Goal: Find contact information: Obtain details needed to contact an individual or organization

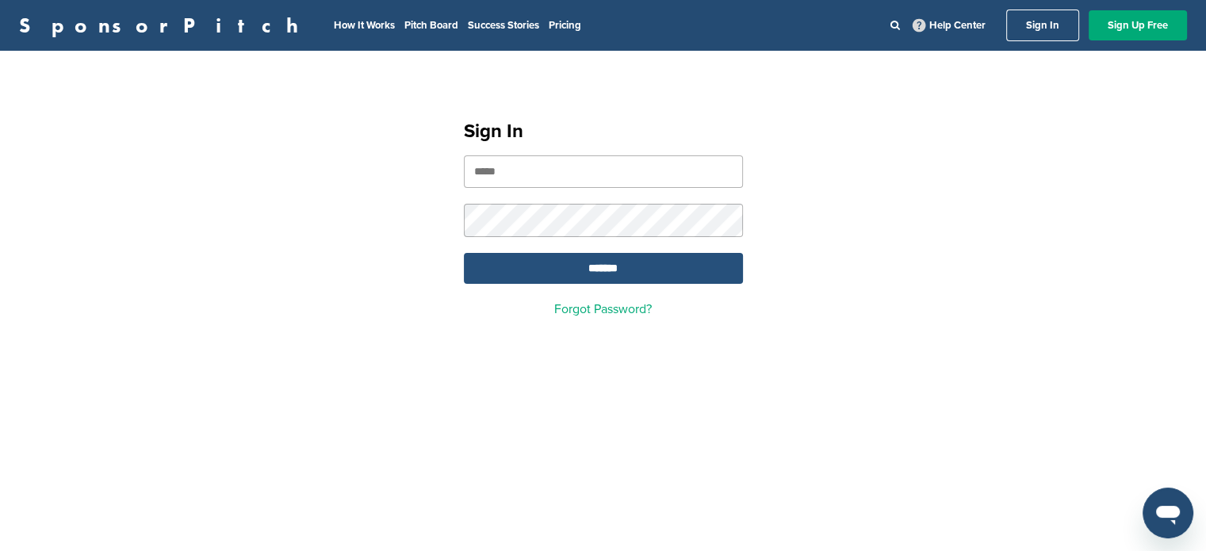
type input "**********"
click at [598, 265] on input "*******" at bounding box center [603, 268] width 279 height 31
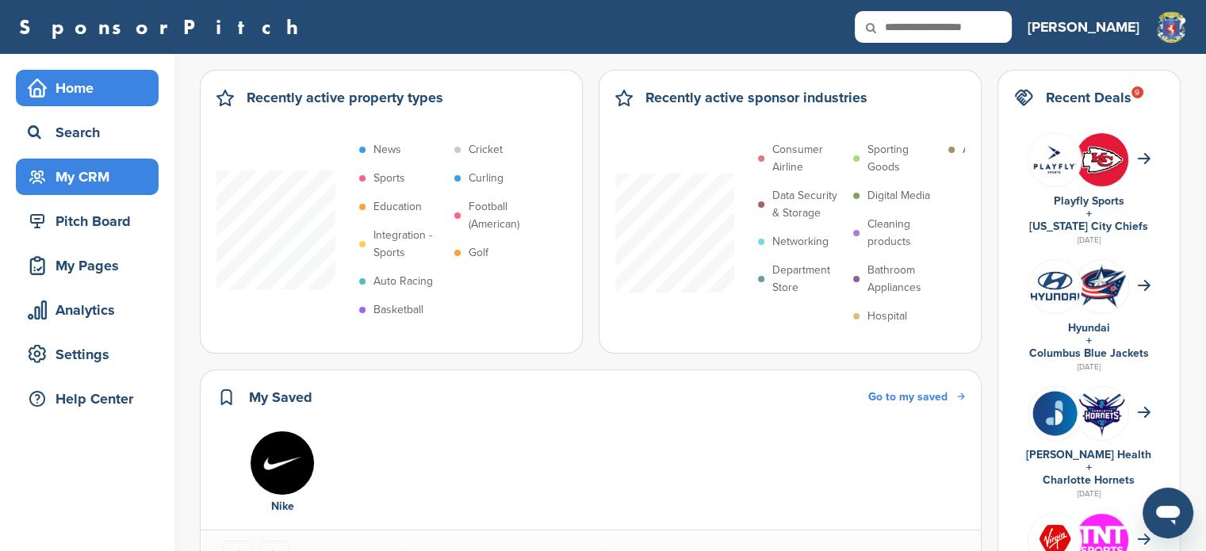
click at [105, 184] on div "My CRM" at bounding box center [91, 177] width 135 height 29
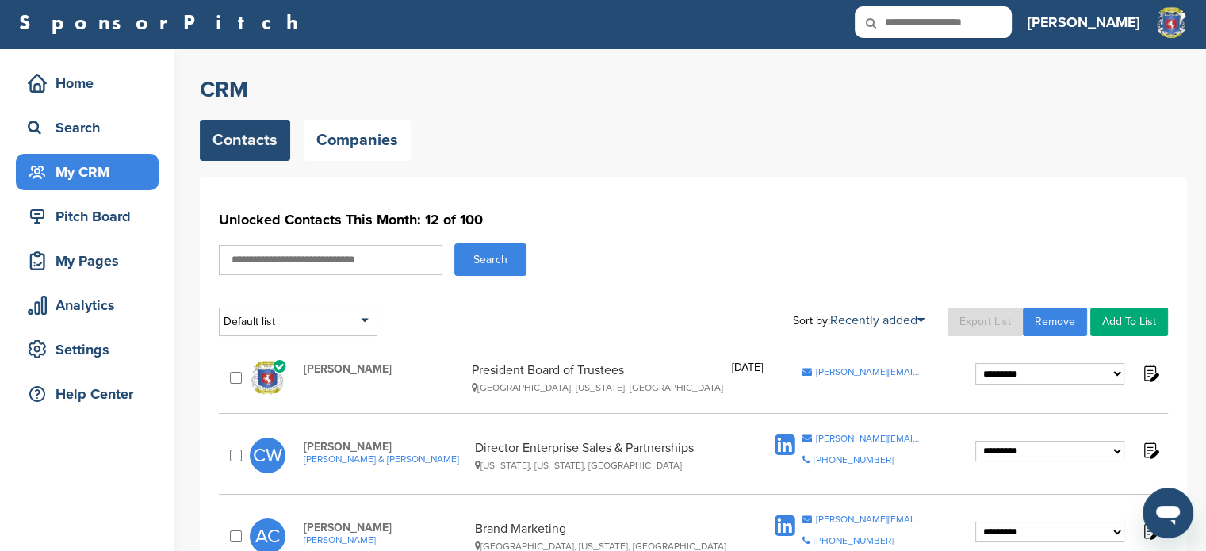
scroll to position [12, 0]
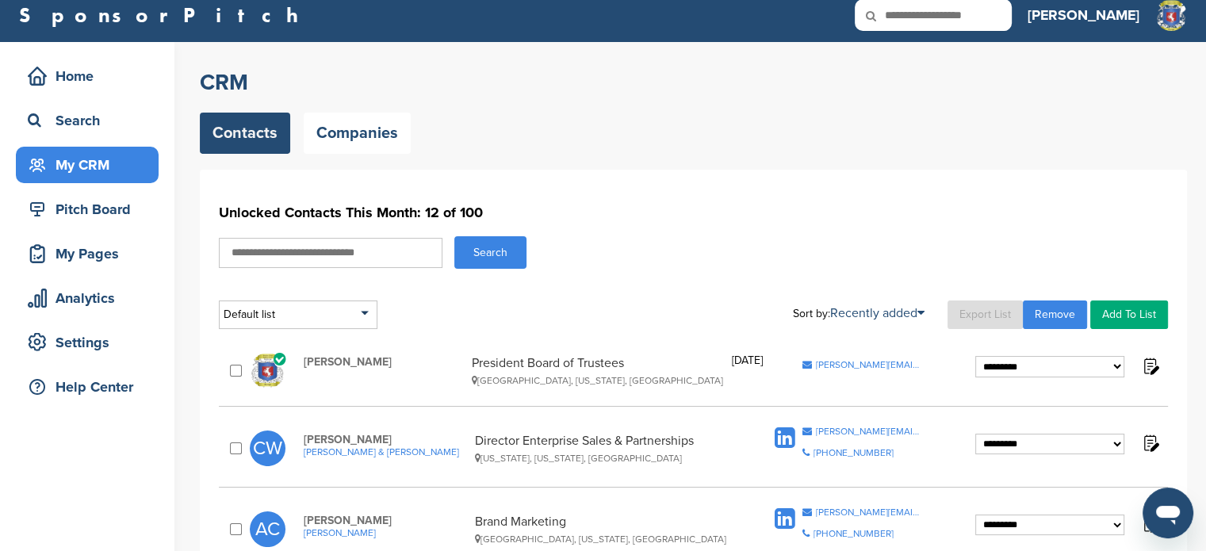
click at [416, 247] on input "text" at bounding box center [331, 253] width 224 height 30
type input "********"
click at [485, 258] on button "Search" at bounding box center [490, 252] width 72 height 33
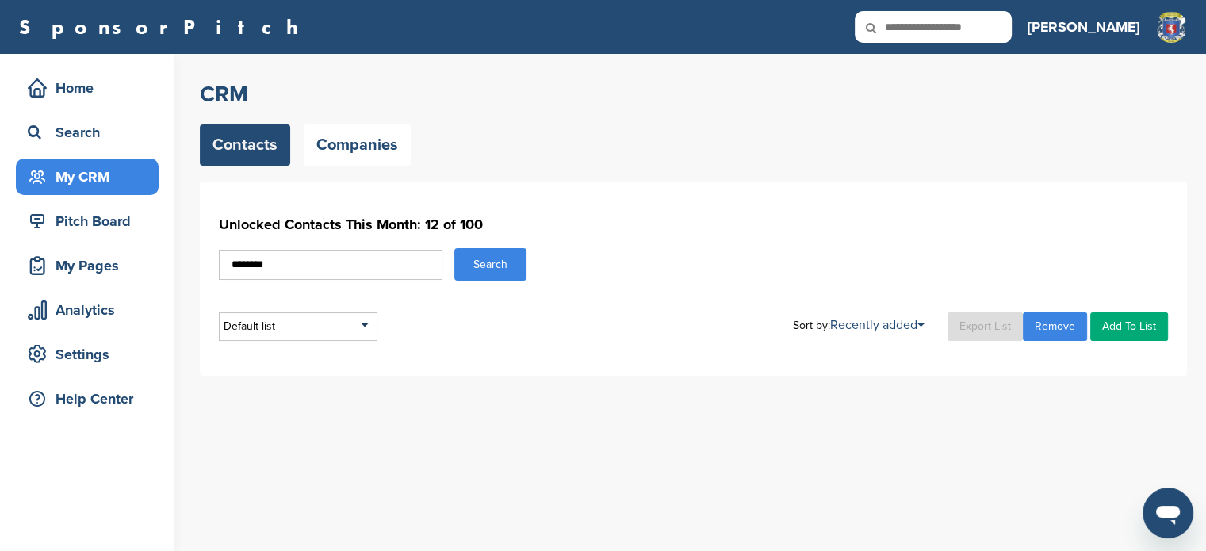
click at [485, 258] on button "Search" at bounding box center [490, 264] width 72 height 33
click at [481, 284] on div "Unlocked Contacts This Month: 12 of 100 ******** Search Default list Default Li…" at bounding box center [693, 275] width 949 height 131
click at [492, 259] on button "Search" at bounding box center [490, 264] width 72 height 33
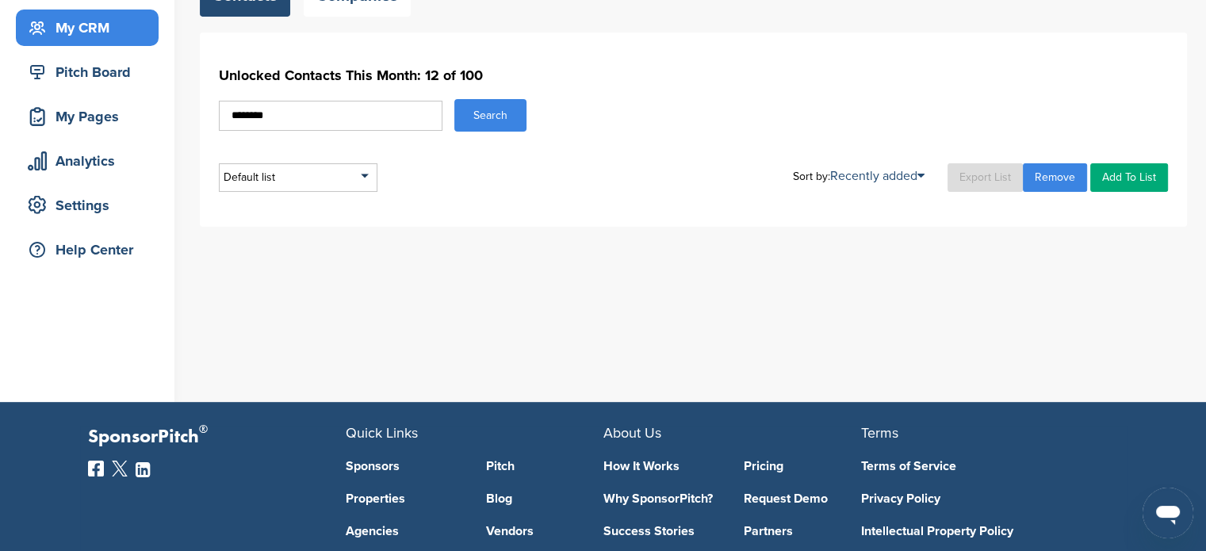
scroll to position [127, 0]
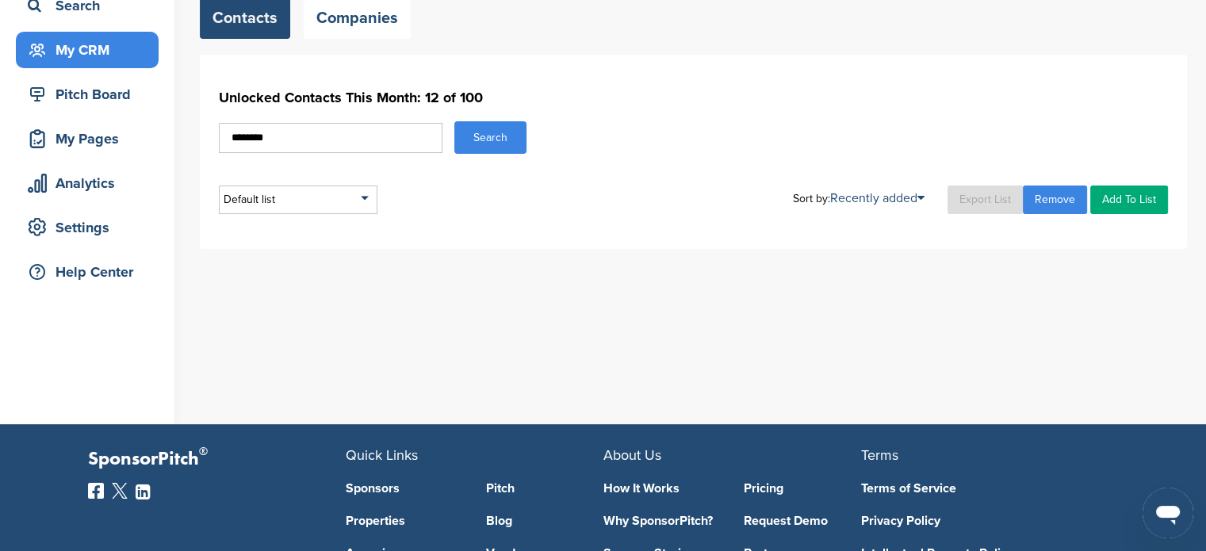
click at [504, 145] on button "Search" at bounding box center [490, 137] width 72 height 33
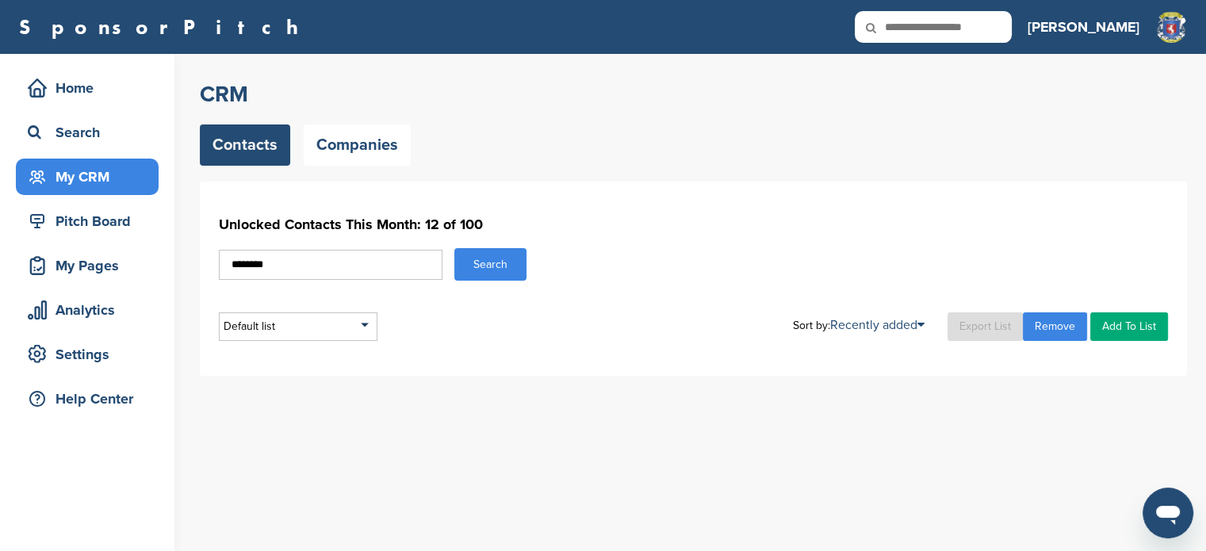
click at [248, 261] on input "********" at bounding box center [331, 265] width 224 height 30
type input "*******"
click at [480, 257] on button "Search" at bounding box center [490, 264] width 72 height 33
click at [86, 134] on div "Search" at bounding box center [91, 132] width 135 height 29
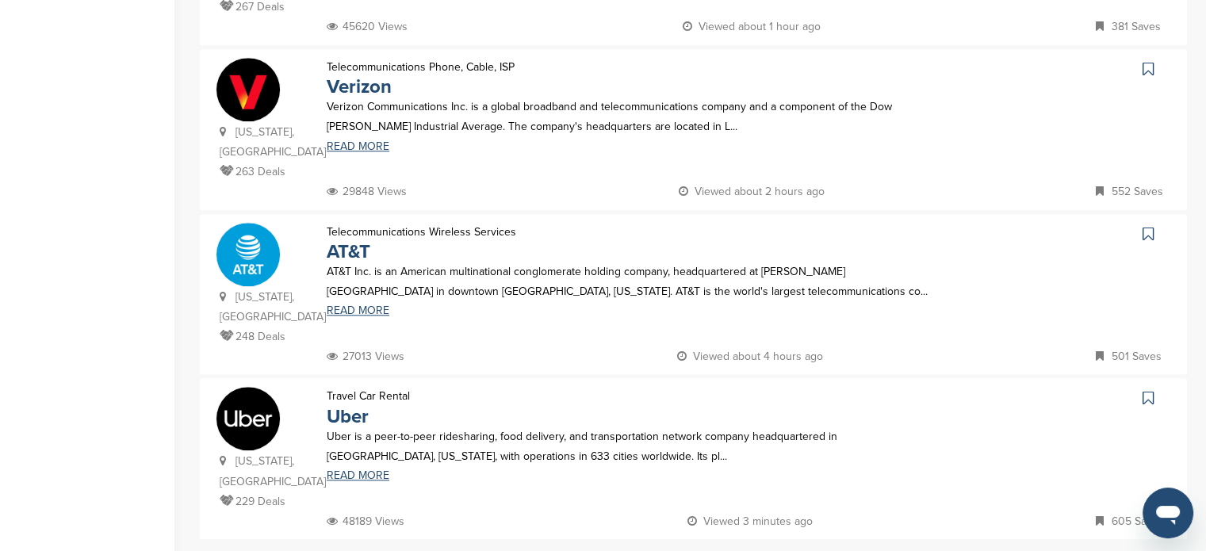
scroll to position [1502, 0]
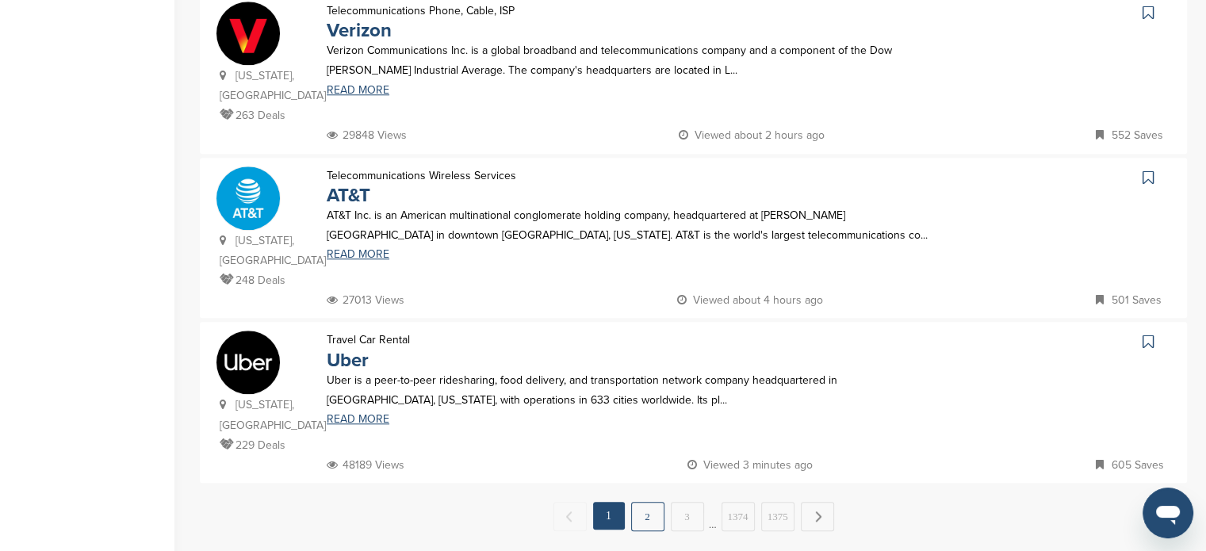
click at [650, 502] on link "2" at bounding box center [647, 516] width 33 height 29
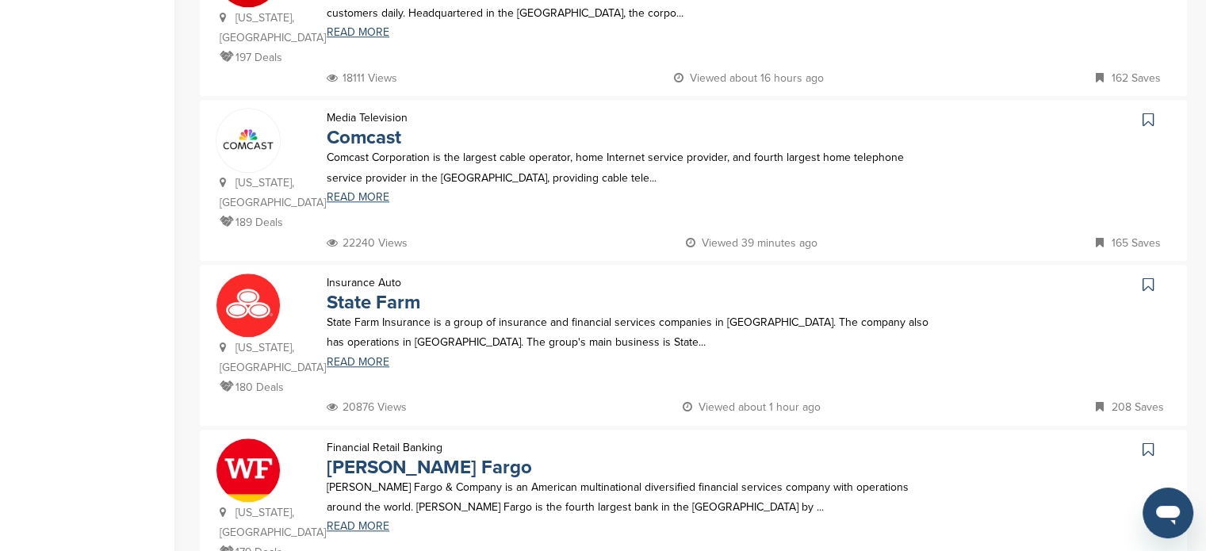
scroll to position [1511, 0]
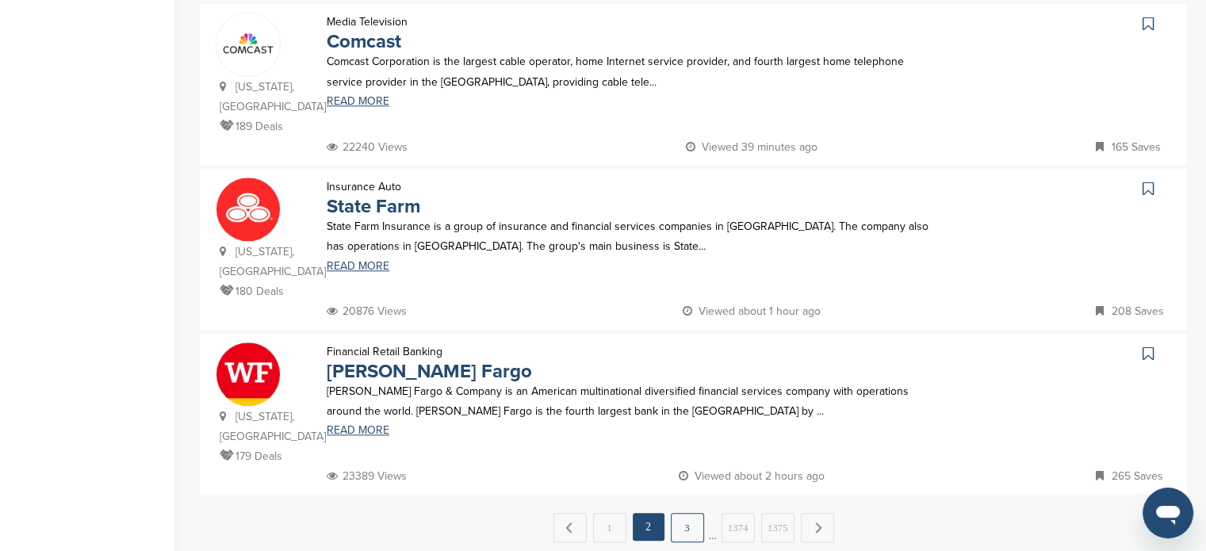
click at [692, 513] on link "3" at bounding box center [687, 527] width 33 height 29
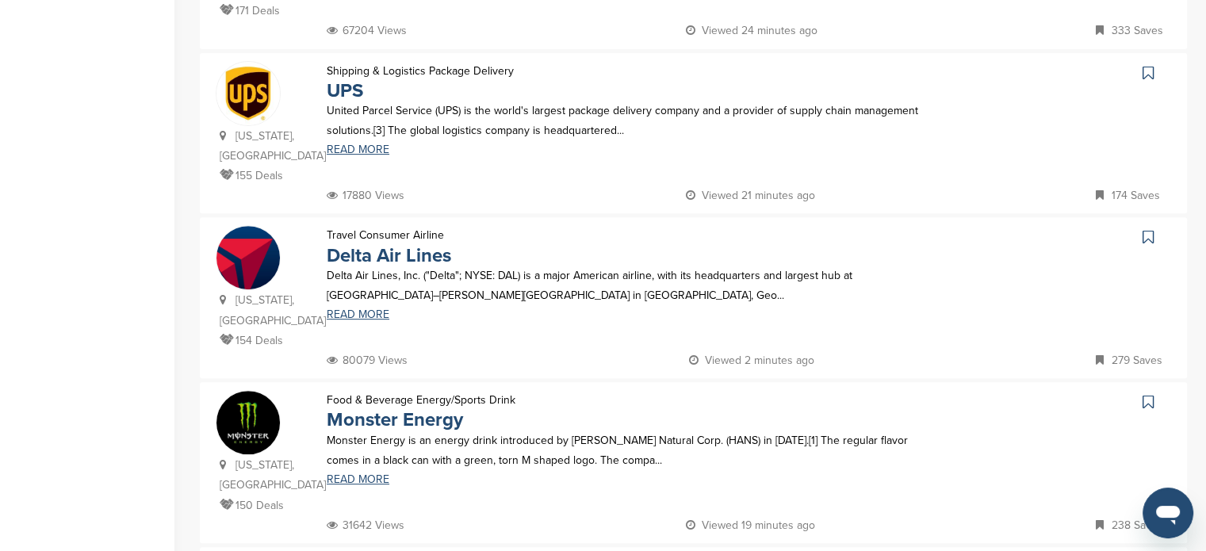
scroll to position [620, 0]
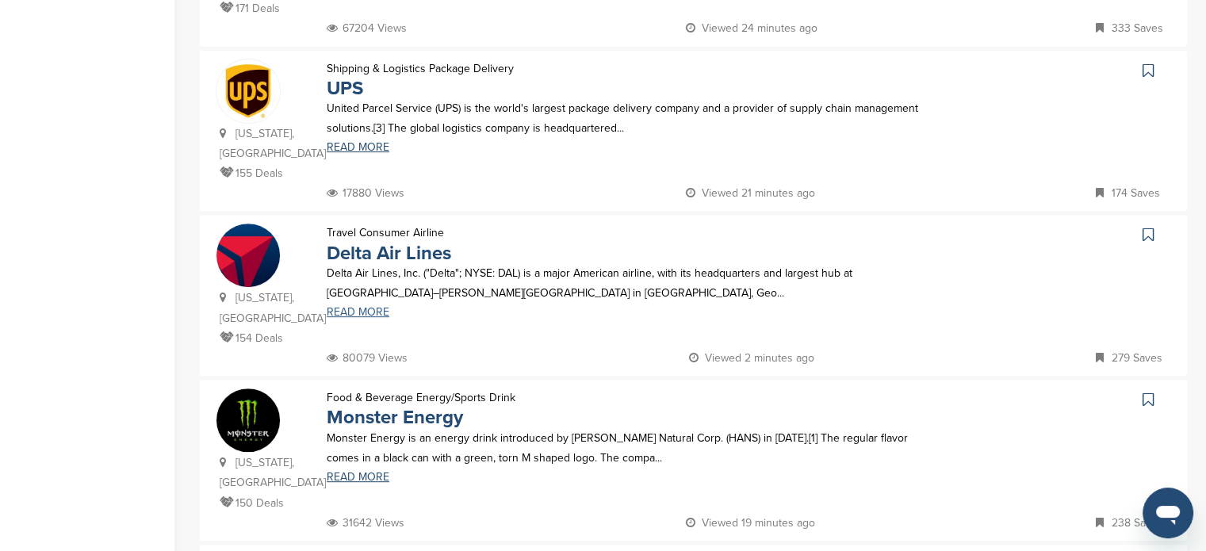
click at [357, 307] on link "READ MORE" at bounding box center [634, 312] width 614 height 11
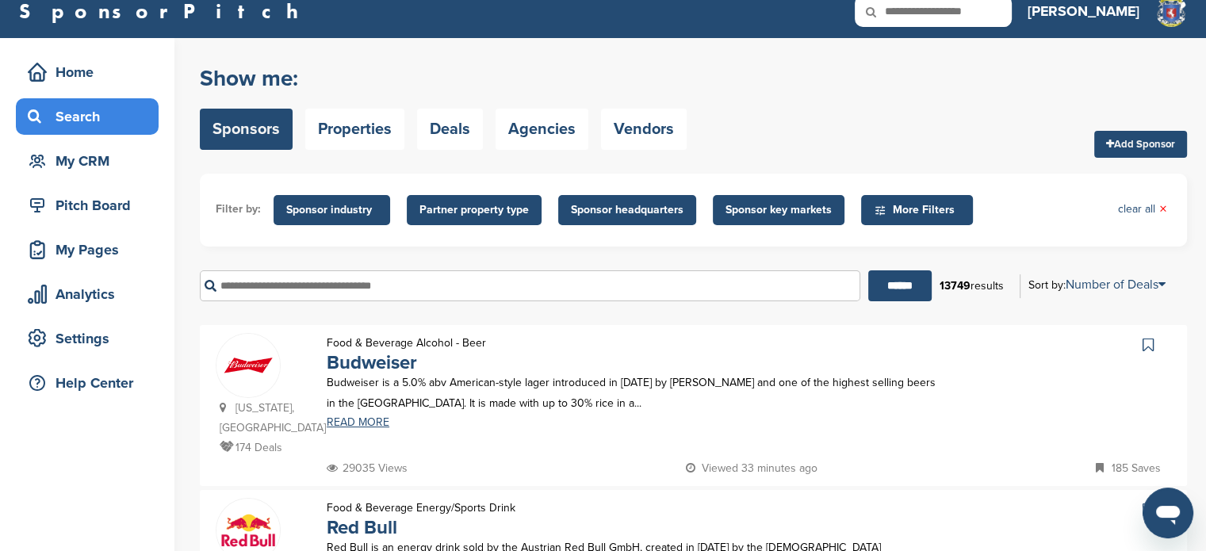
scroll to position [0, 0]
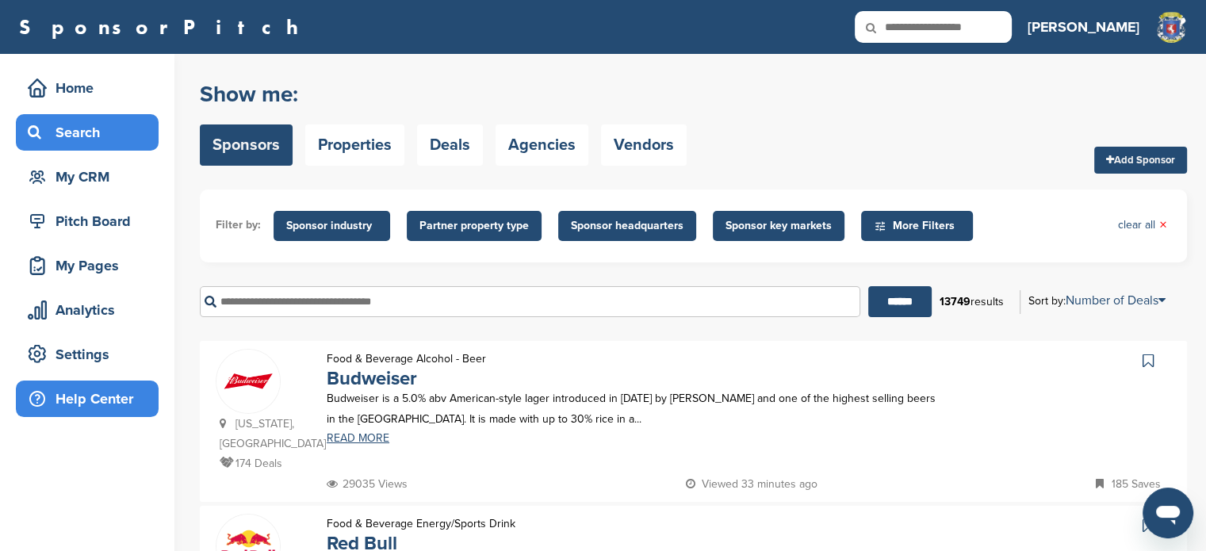
click at [112, 396] on div "Help Center" at bounding box center [91, 399] width 135 height 29
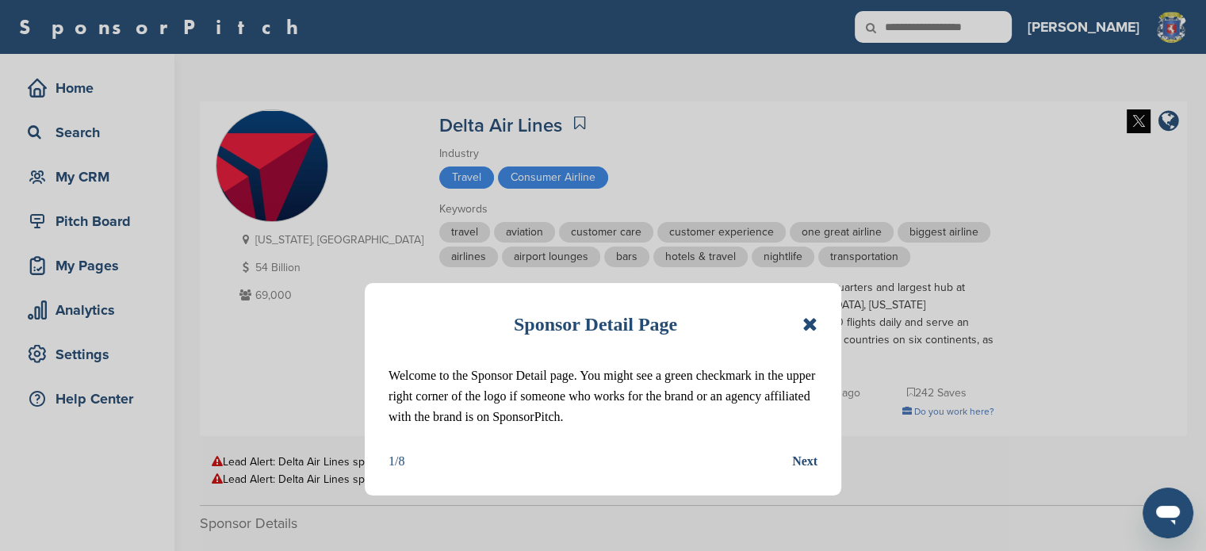
click at [806, 320] on icon at bounding box center [810, 324] width 15 height 19
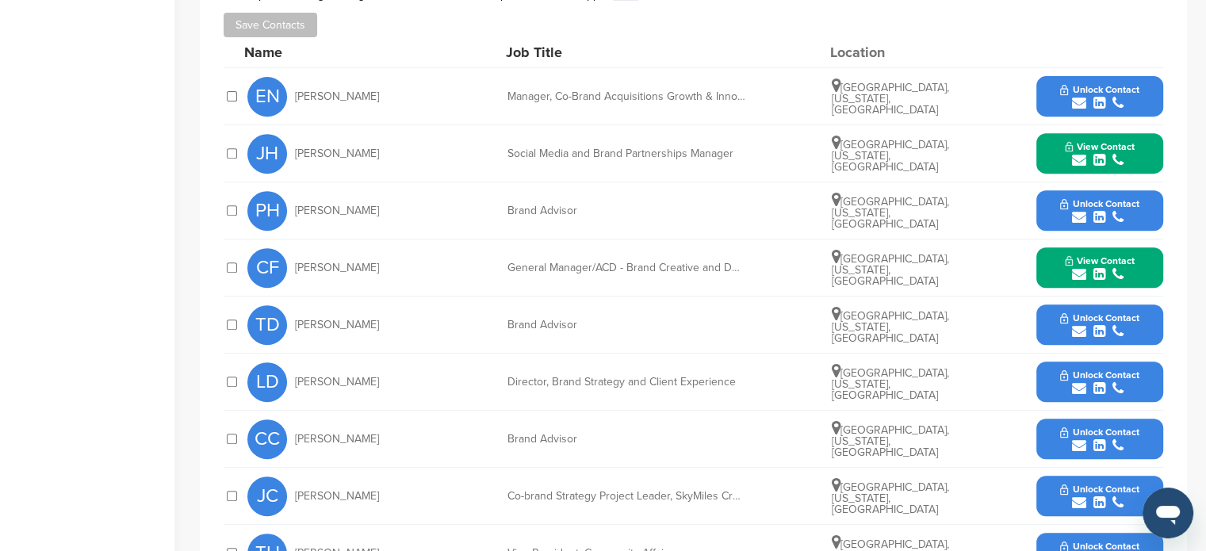
scroll to position [650, 0]
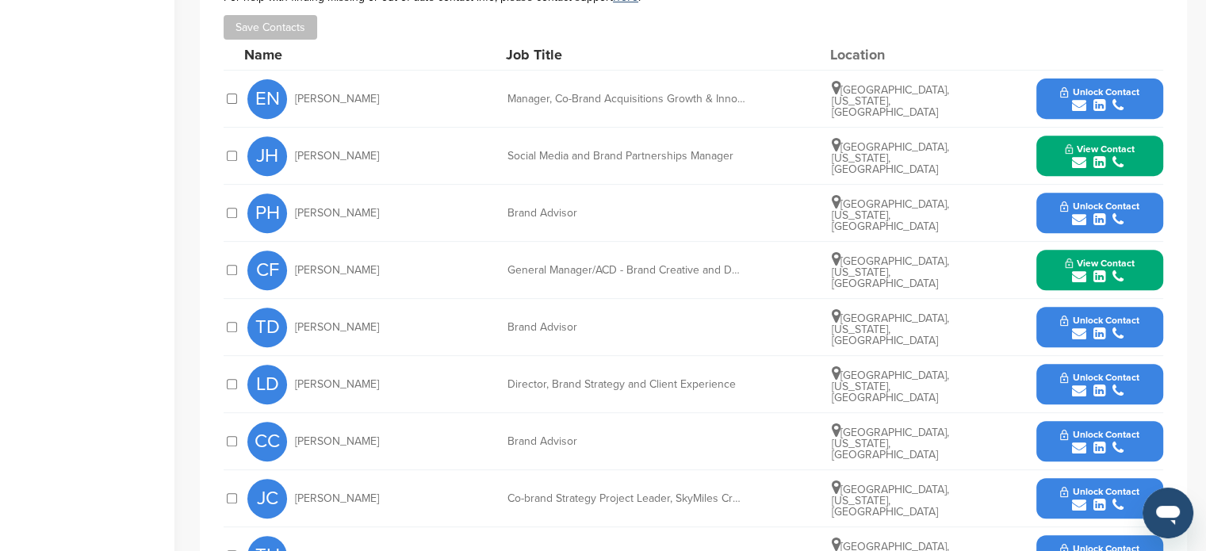
click at [1083, 144] on span "View Contact" at bounding box center [1100, 149] width 70 height 11
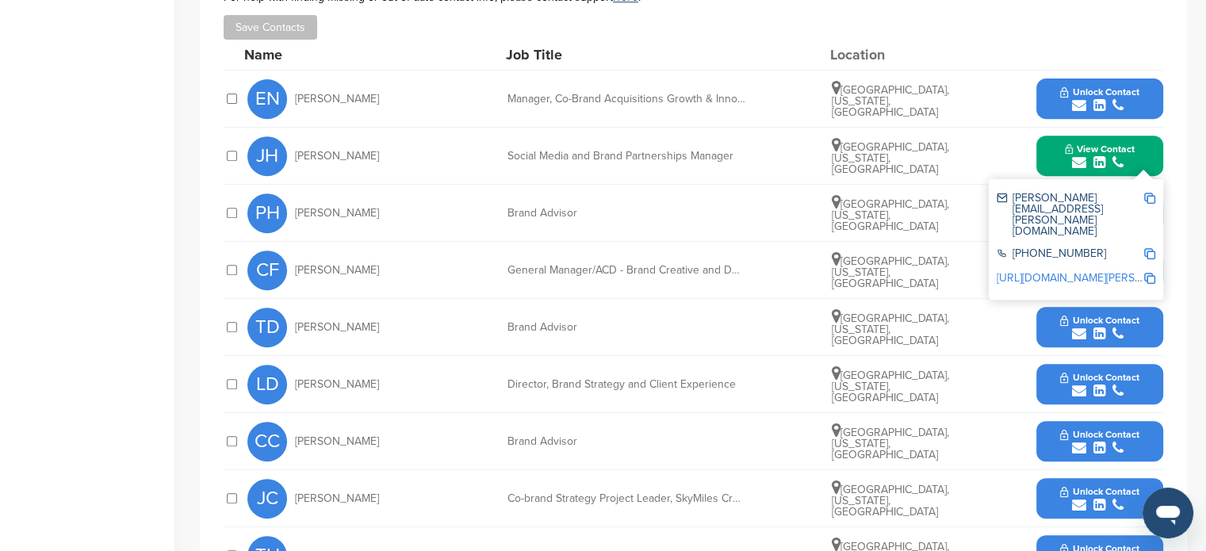
click at [1148, 193] on img at bounding box center [1149, 198] width 11 height 11
click at [1075, 550] on icon "submit" at bounding box center [1079, 562] width 14 height 14
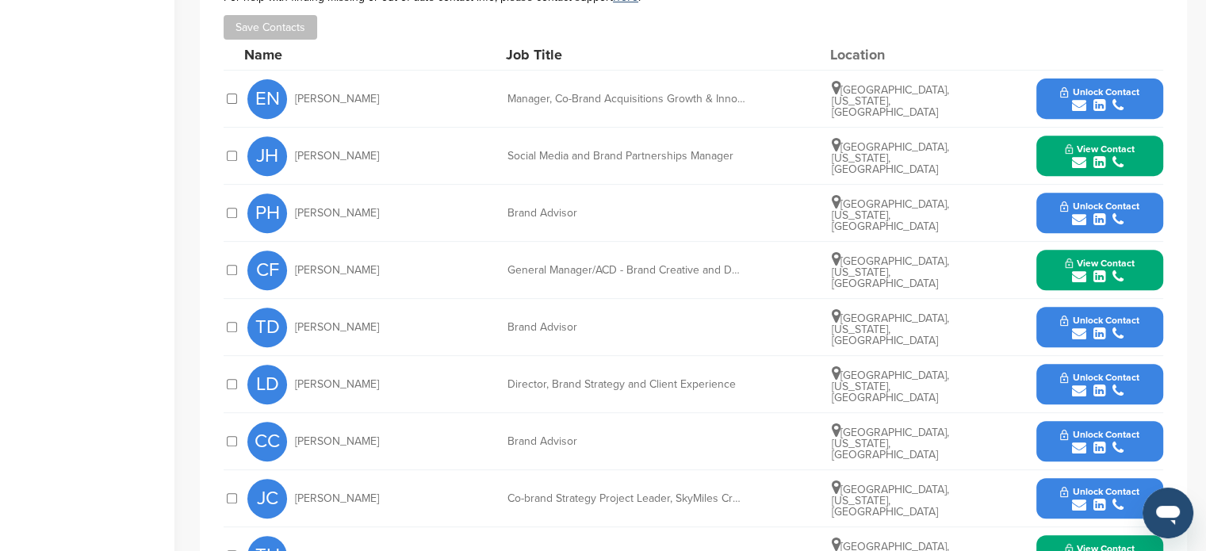
click at [1075, 550] on icon "submit" at bounding box center [1079, 562] width 14 height 14
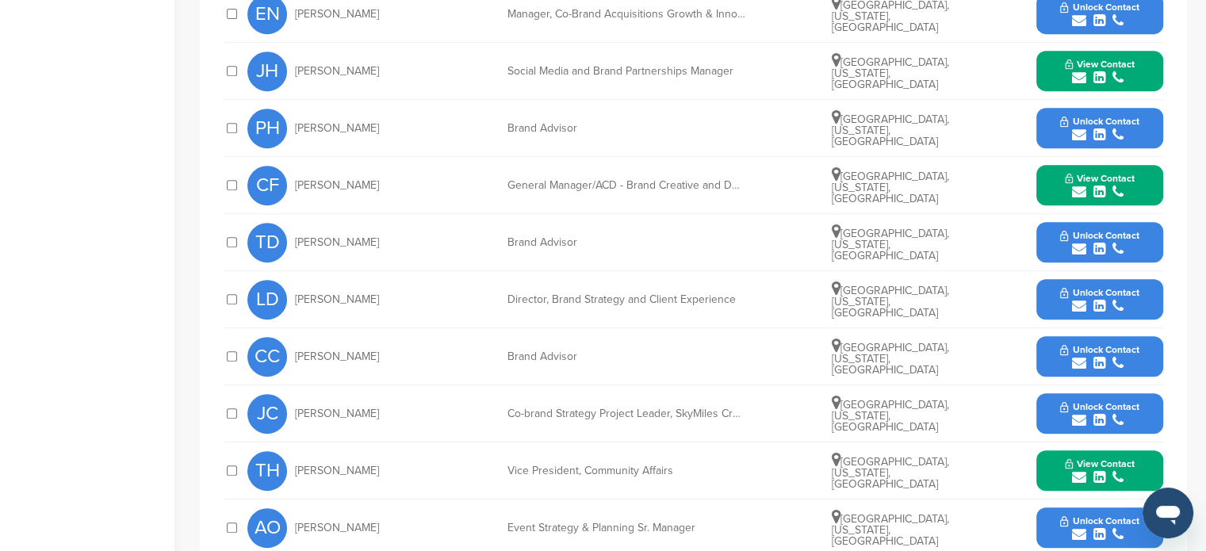
scroll to position [752, 0]
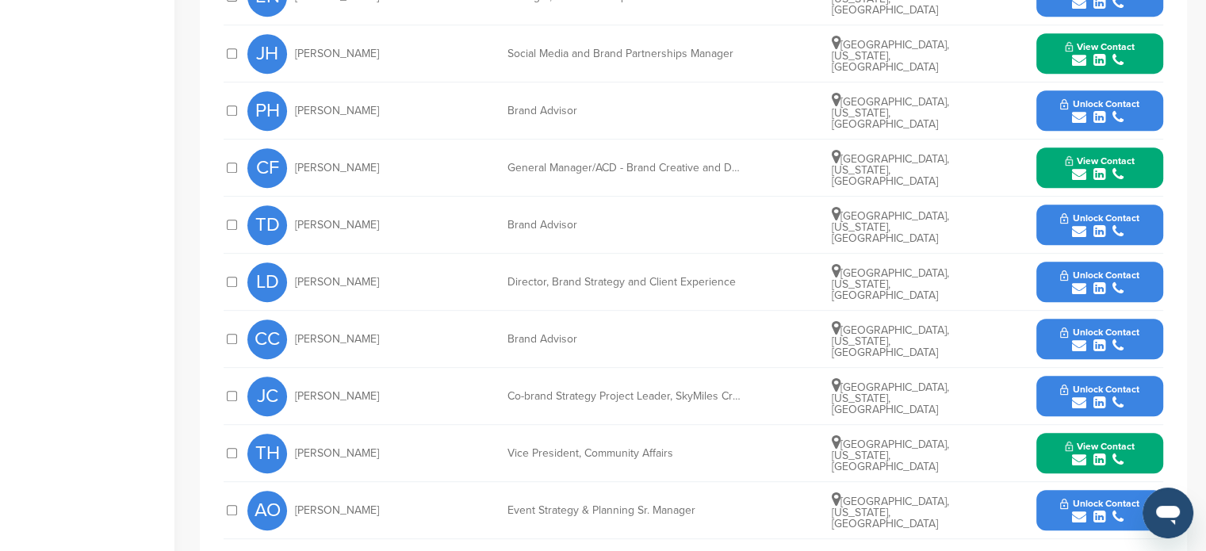
click at [1087, 441] on span "View Contact" at bounding box center [1100, 446] width 70 height 11
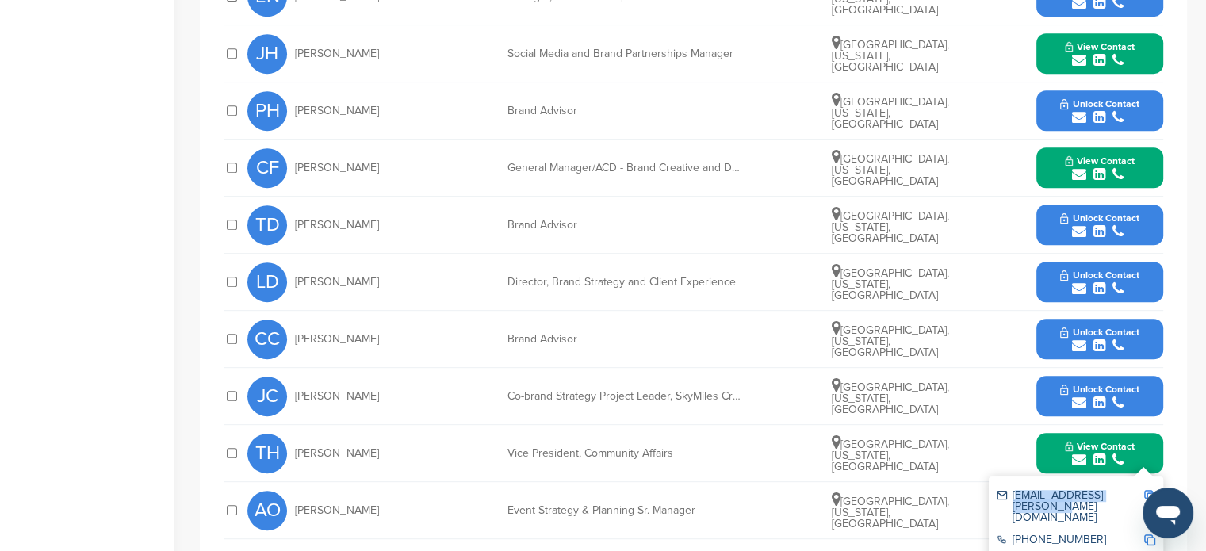
drag, startPoint x: 1009, startPoint y: 469, endPoint x: 1137, endPoint y: 468, distance: 128.5
click at [1137, 490] on div "[EMAIL_ADDRESS][PERSON_NAME][DOMAIN_NAME]" at bounding box center [1070, 506] width 147 height 33
click at [1148, 490] on img at bounding box center [1149, 495] width 11 height 11
copy div "[EMAIL_ADDRESS][PERSON_NAME][DOMAIN_NAME]"
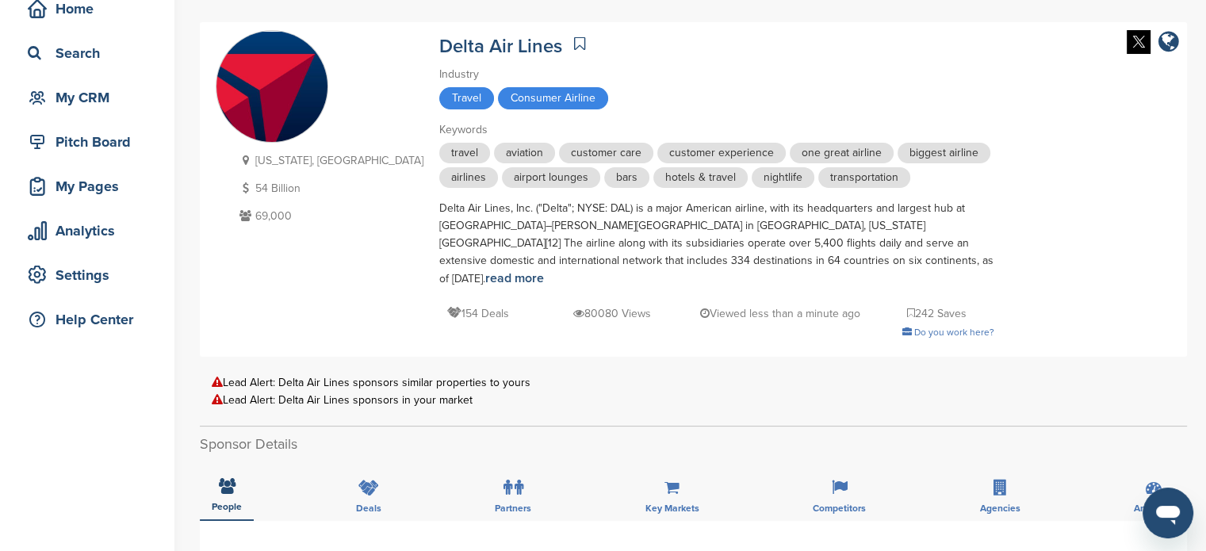
scroll to position [0, 0]
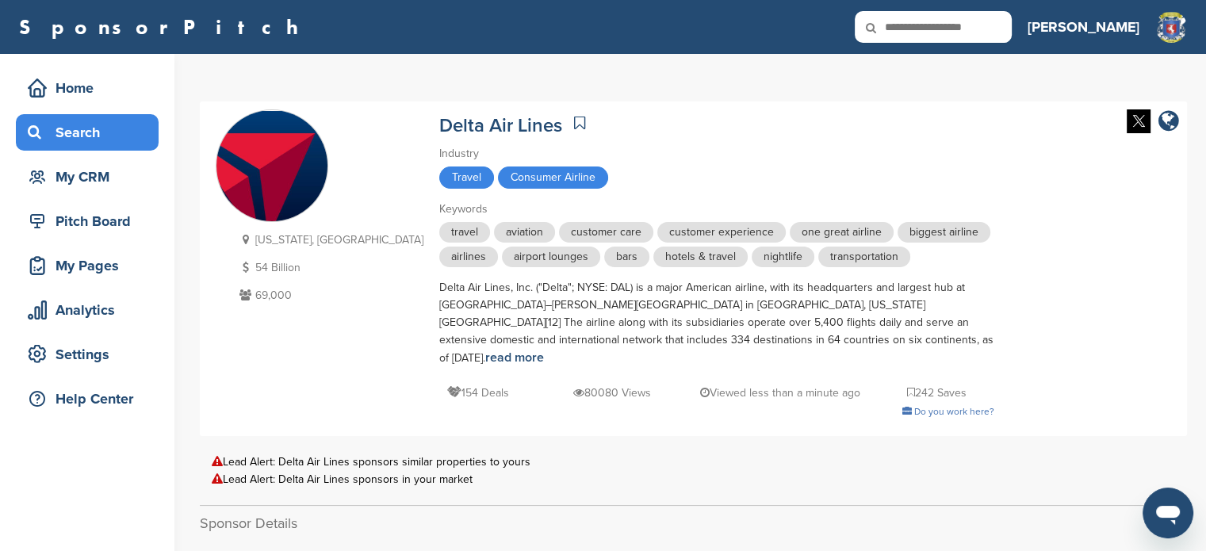
click at [108, 136] on div "Search" at bounding box center [91, 132] width 135 height 29
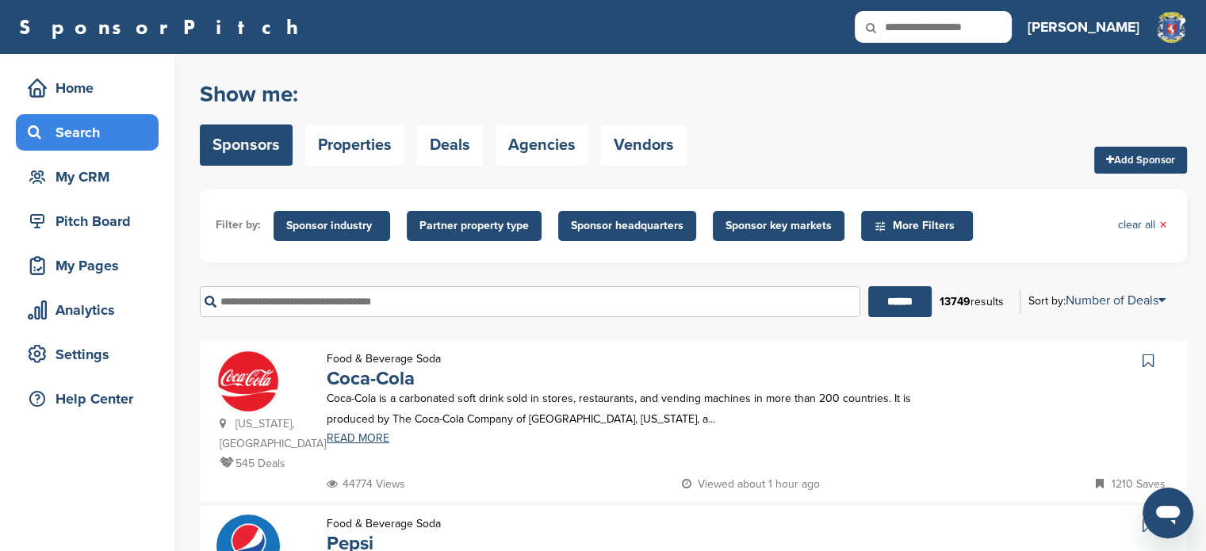
click at [592, 86] on h2 "Show me:" at bounding box center [443, 94] width 487 height 29
click at [404, 304] on input "text" at bounding box center [530, 301] width 661 height 31
click at [886, 306] on input "******" at bounding box center [899, 301] width 63 height 31
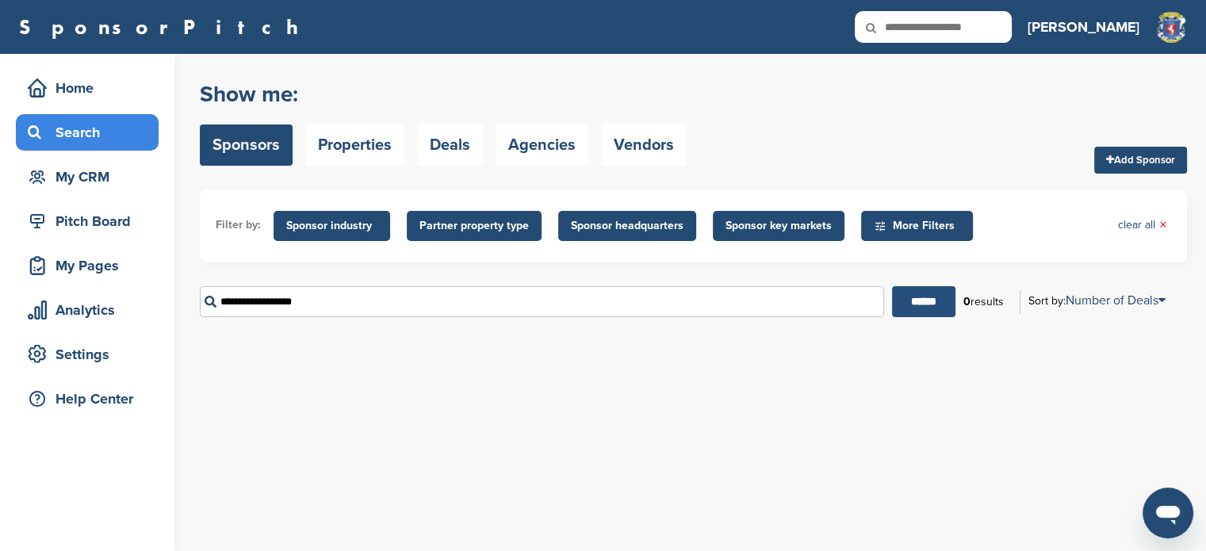
click at [898, 304] on input "******" at bounding box center [923, 301] width 63 height 31
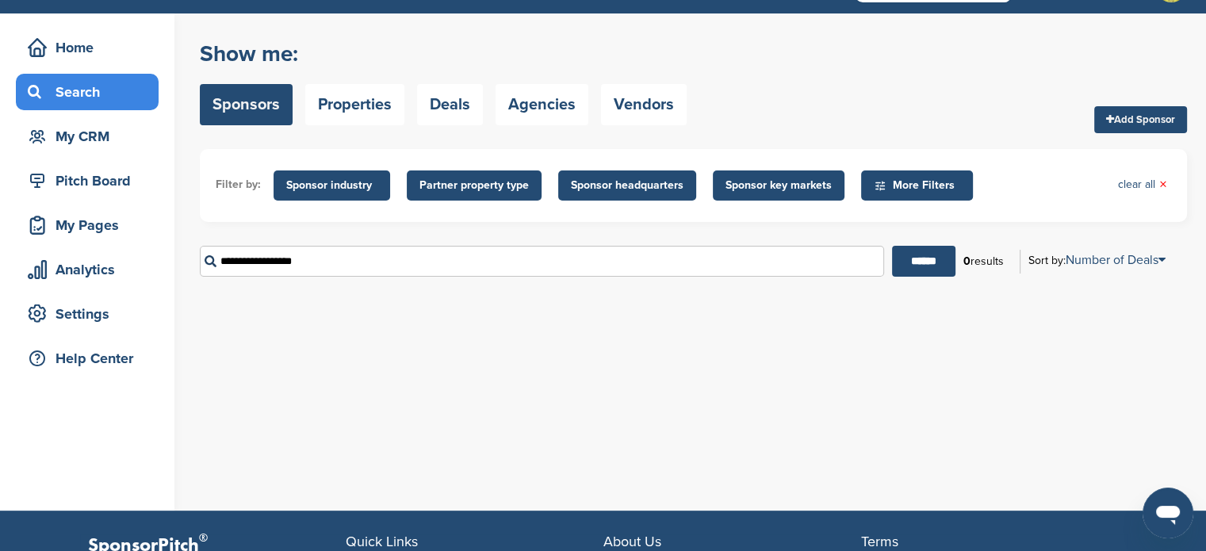
scroll to position [51, 0]
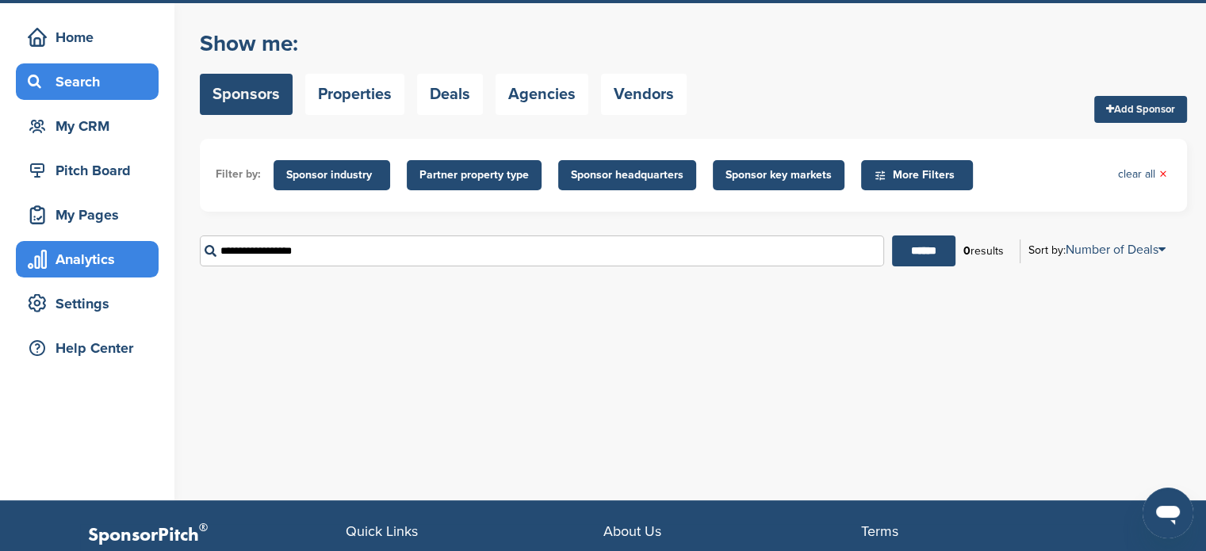
drag, startPoint x: 318, startPoint y: 247, endPoint x: 141, endPoint y: 254, distance: 177.0
click at [141, 254] on div "Home Search My CRM Pitch Board My Pages Analytics Settings Help Center You have…" at bounding box center [603, 251] width 1206 height 497
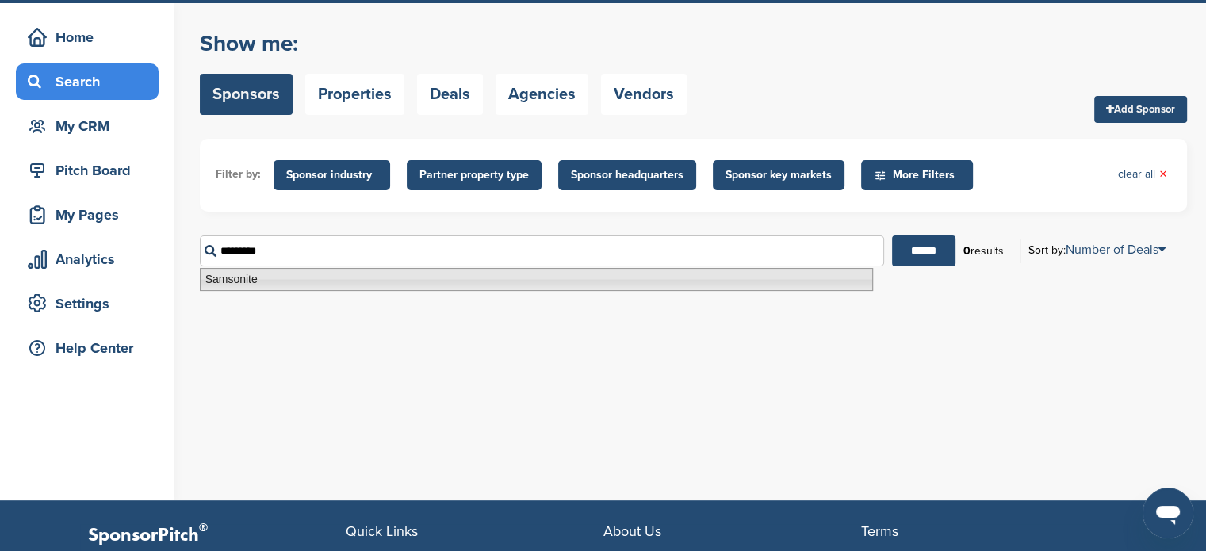
click at [215, 278] on li "Samsonite" at bounding box center [536, 279] width 673 height 23
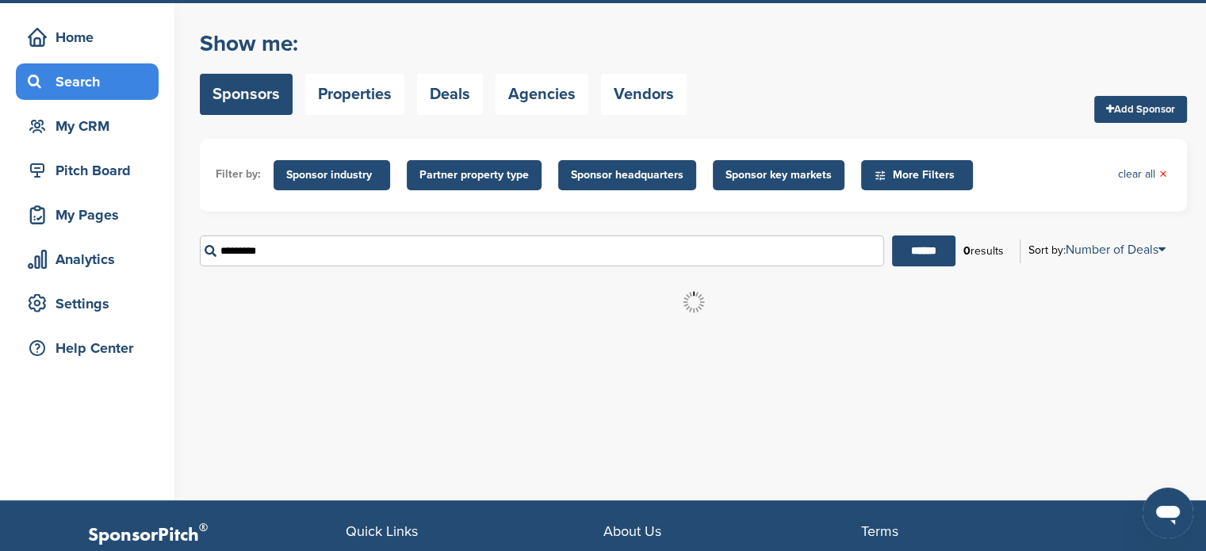
scroll to position [0, 0]
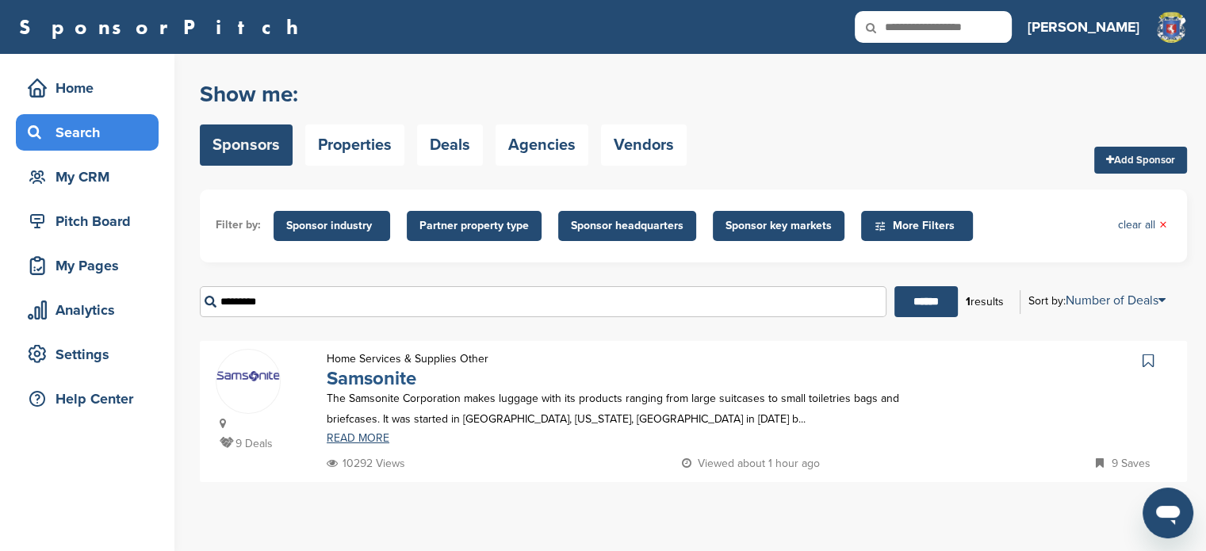
type input "*********"
click at [381, 375] on link "Samsonite" at bounding box center [372, 378] width 90 height 23
drag, startPoint x: 292, startPoint y: 308, endPoint x: 186, endPoint y: 297, distance: 106.0
click at [186, 297] on div "Home Search My CRM Pitch Board My Pages Analytics Settings Help Center You have…" at bounding box center [603, 302] width 1206 height 497
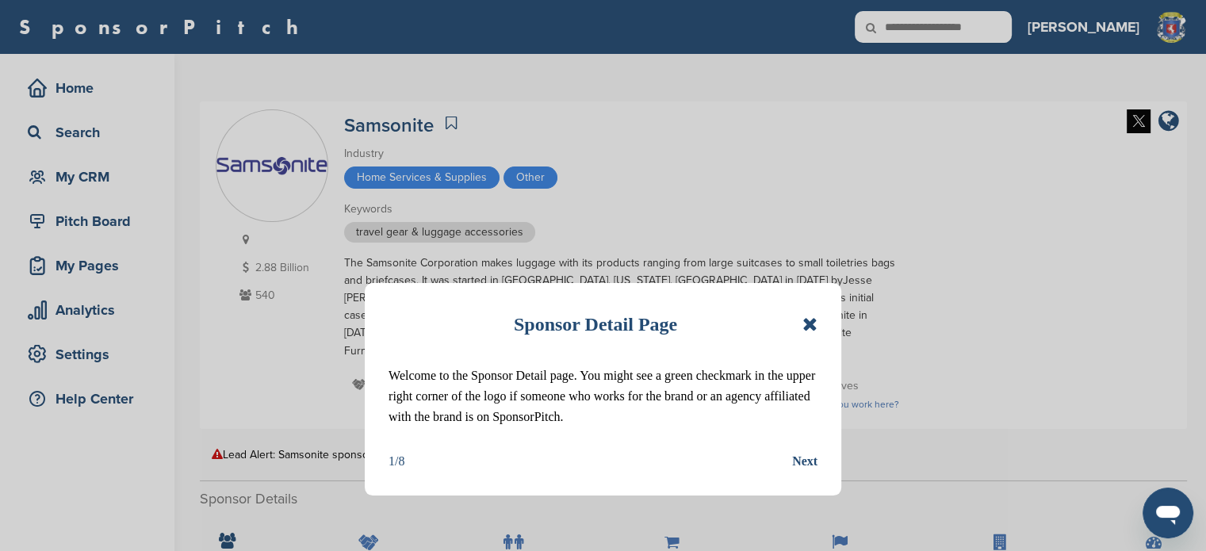
click at [815, 318] on icon at bounding box center [810, 324] width 15 height 19
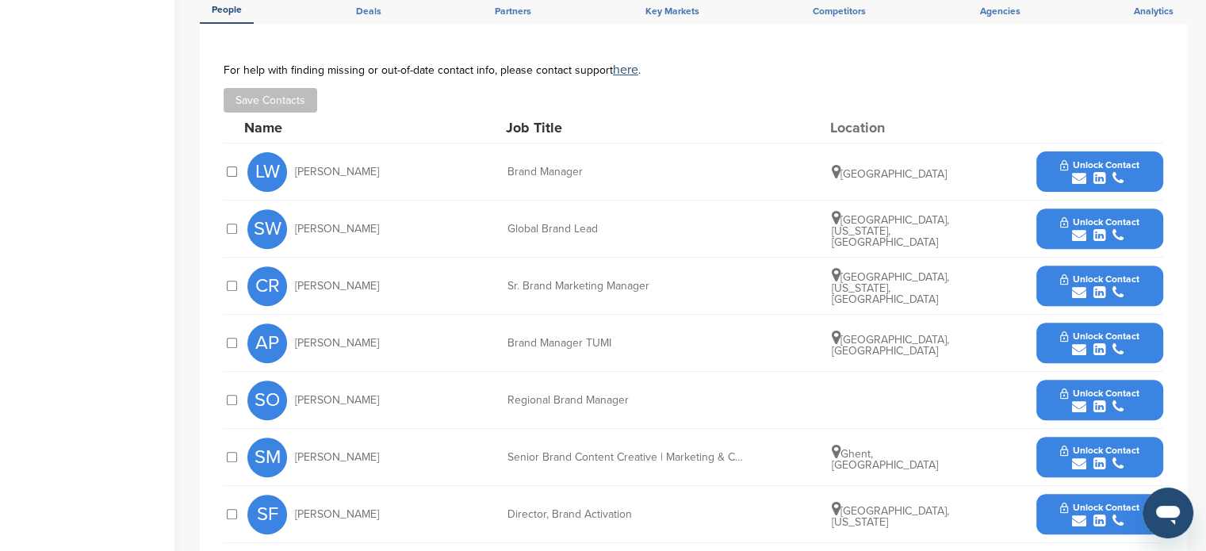
scroll to position [514, 0]
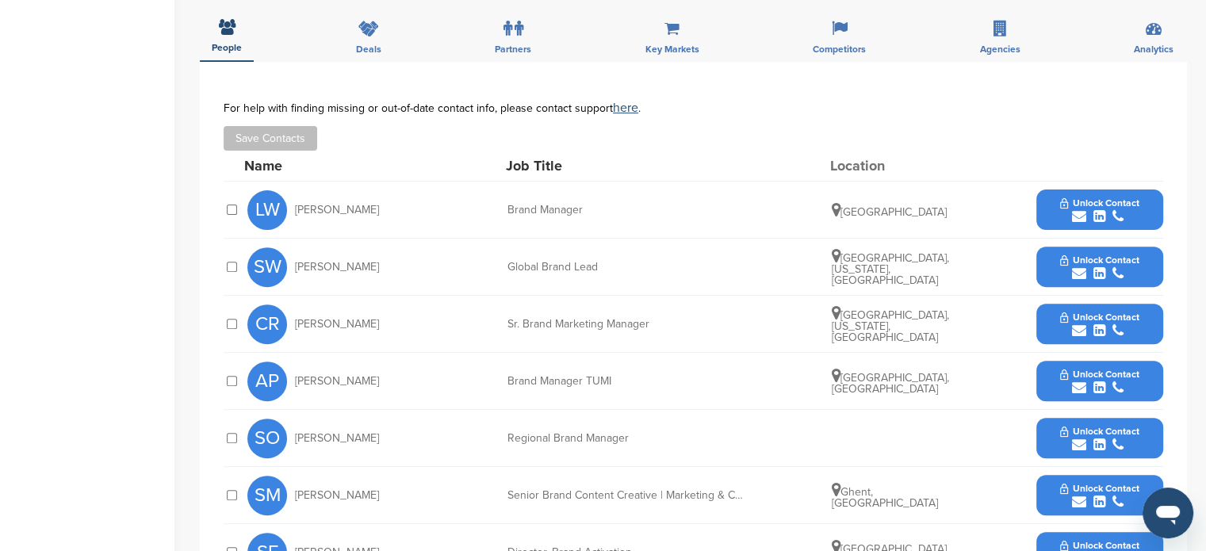
click at [1084, 319] on span "Unlock Contact" at bounding box center [1099, 317] width 79 height 11
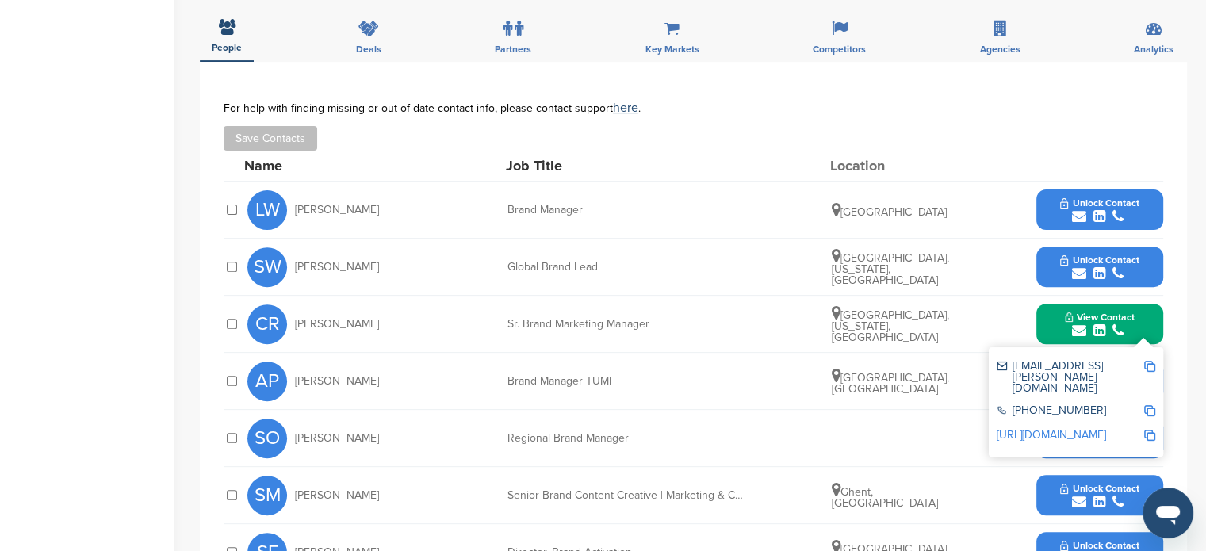
click at [1149, 362] on img at bounding box center [1149, 366] width 11 height 11
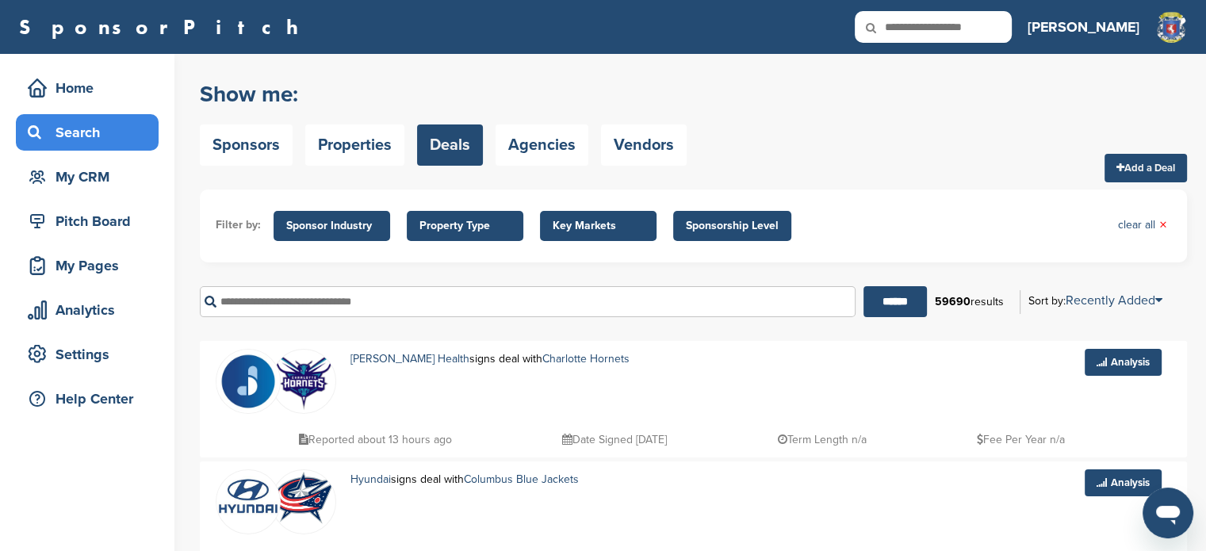
drag, startPoint x: 1213, startPoint y: 239, endPoint x: 1167, endPoint y: 69, distance: 176.6
click at [1167, 69] on html "This website uses cookies to improve your experience. By using the site, you ag…" at bounding box center [603, 275] width 1206 height 551
click at [568, 133] on link "Agencies" at bounding box center [542, 145] width 93 height 41
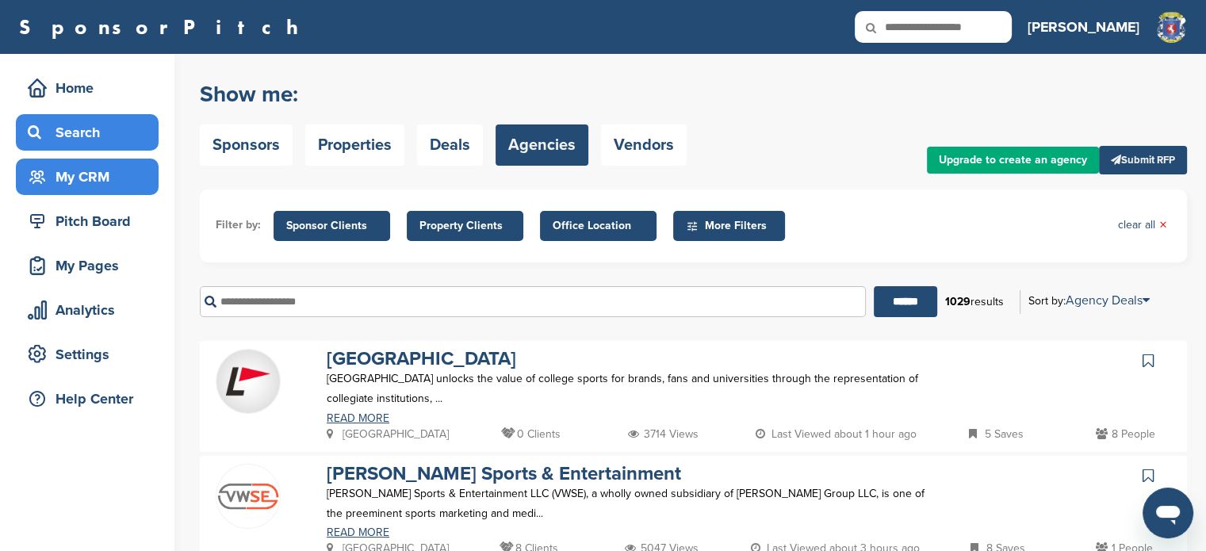
click at [111, 185] on div "My CRM" at bounding box center [91, 177] width 135 height 29
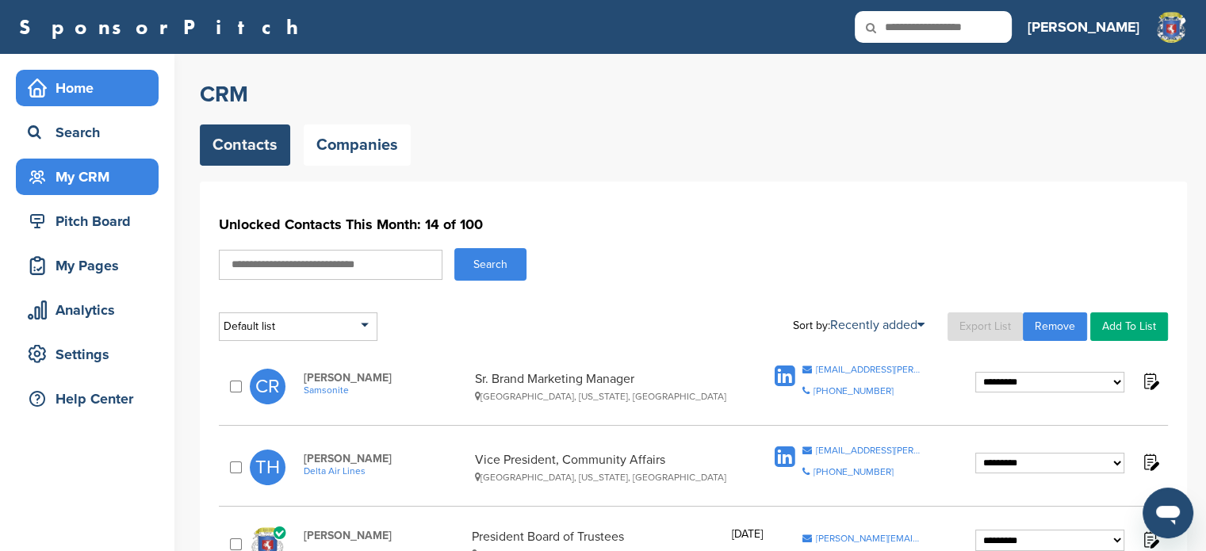
click at [63, 91] on div "Home" at bounding box center [91, 88] width 135 height 29
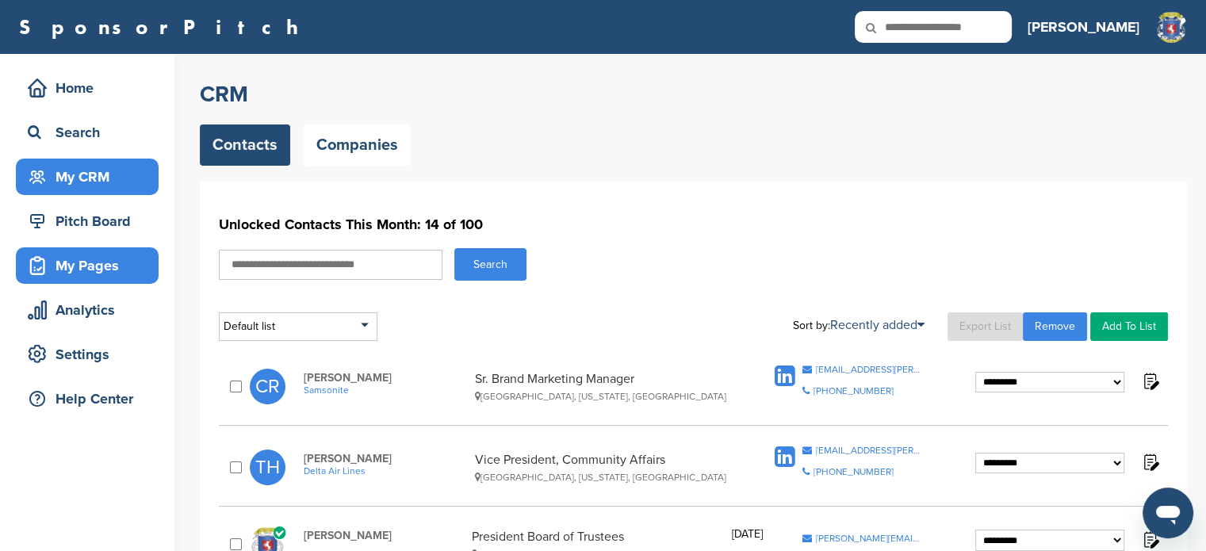
click at [79, 270] on div "My Pages" at bounding box center [91, 265] width 135 height 29
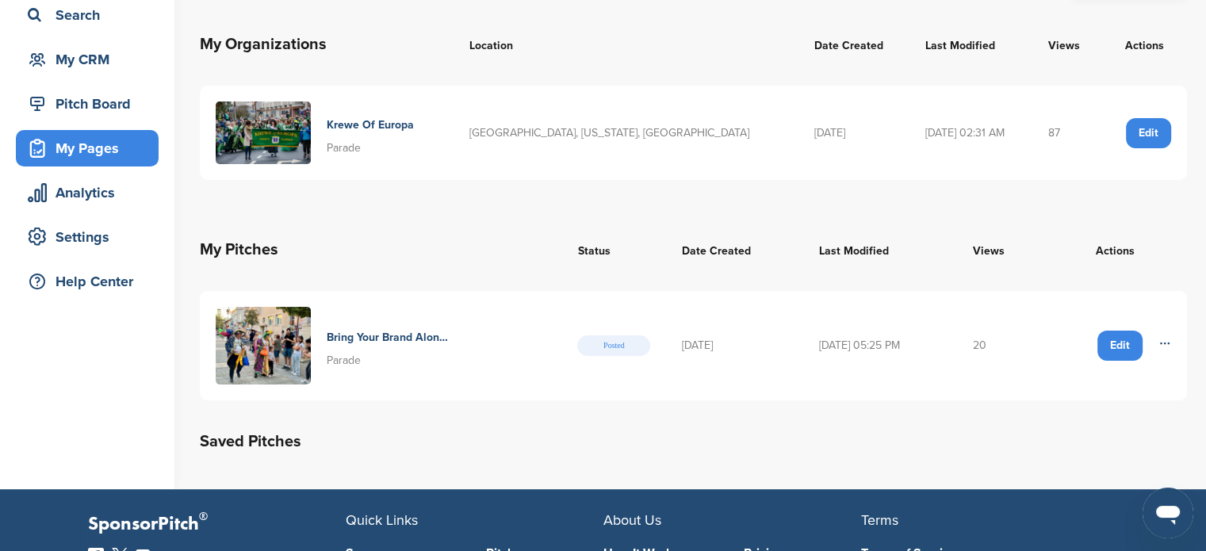
scroll to position [121, 0]
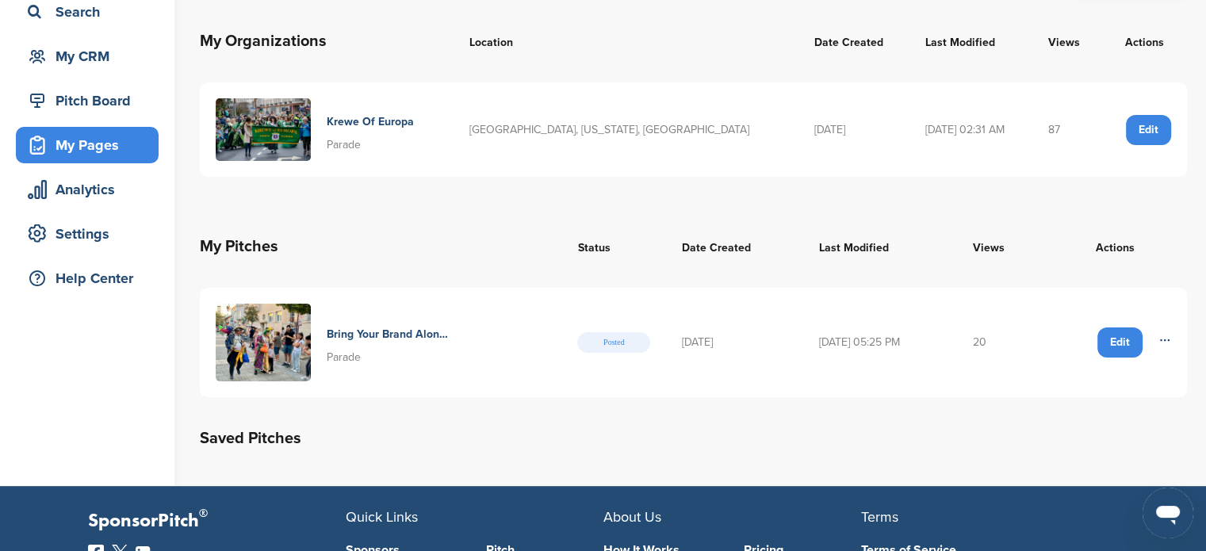
click at [423, 342] on h4 "Bring Your Brand Along Our Journey Across [GEOGRAPHIC_DATA] And [GEOGRAPHIC_DAT…" at bounding box center [388, 334] width 123 height 17
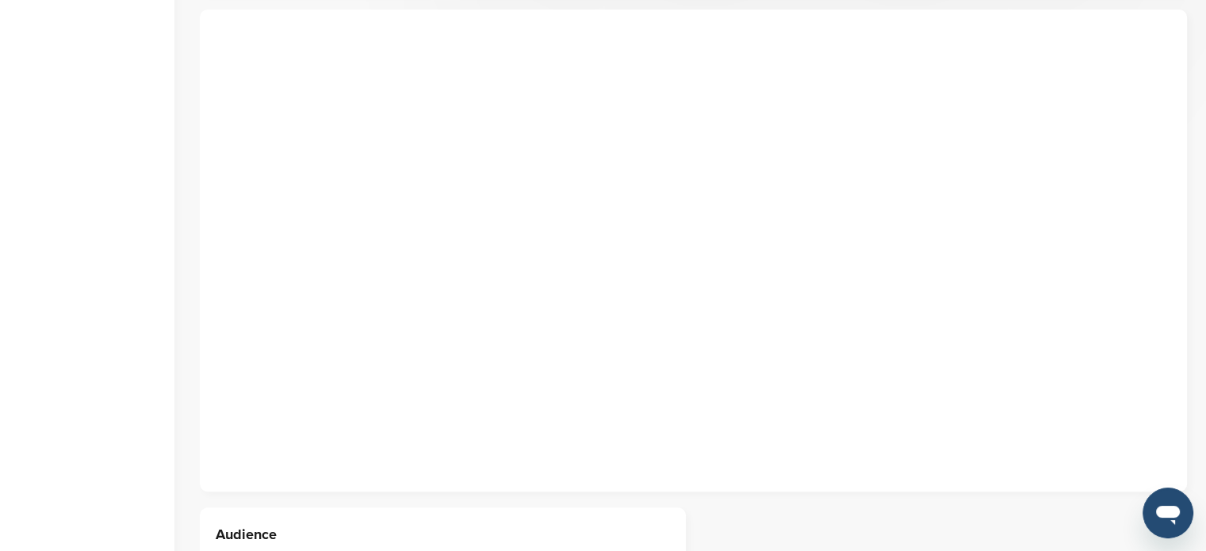
scroll to position [739, 0]
drag, startPoint x: 1212, startPoint y: 55, endPoint x: 1217, endPoint y: 148, distance: 93.0
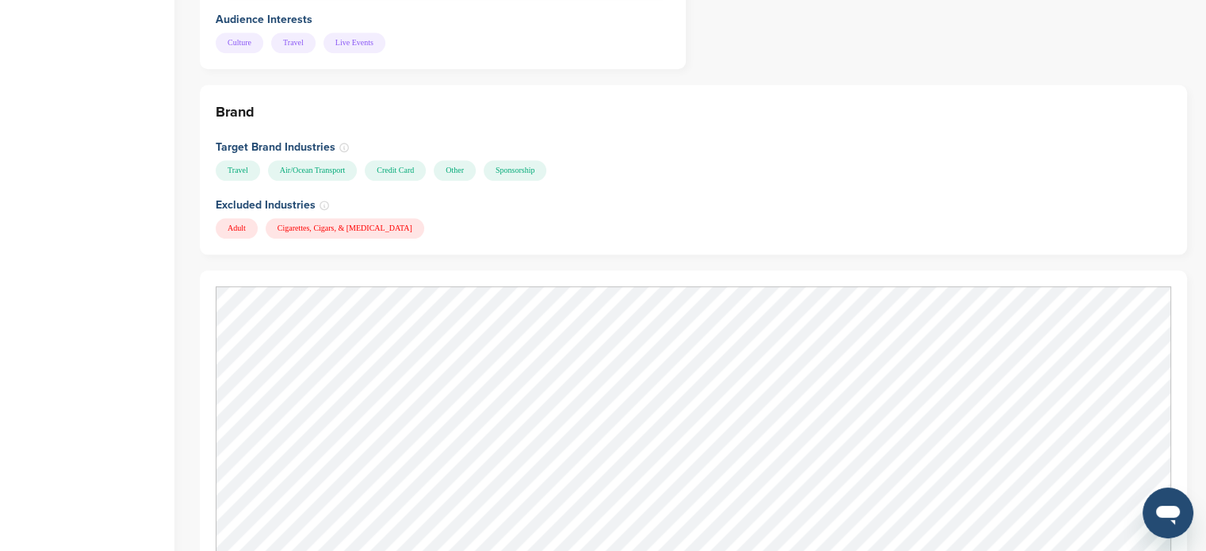
scroll to position [0, 0]
